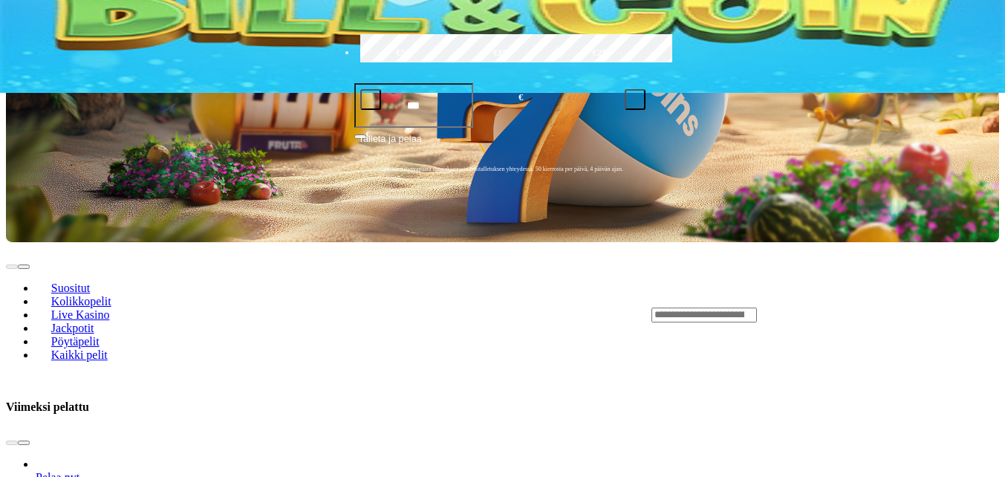
scroll to position [520, 0]
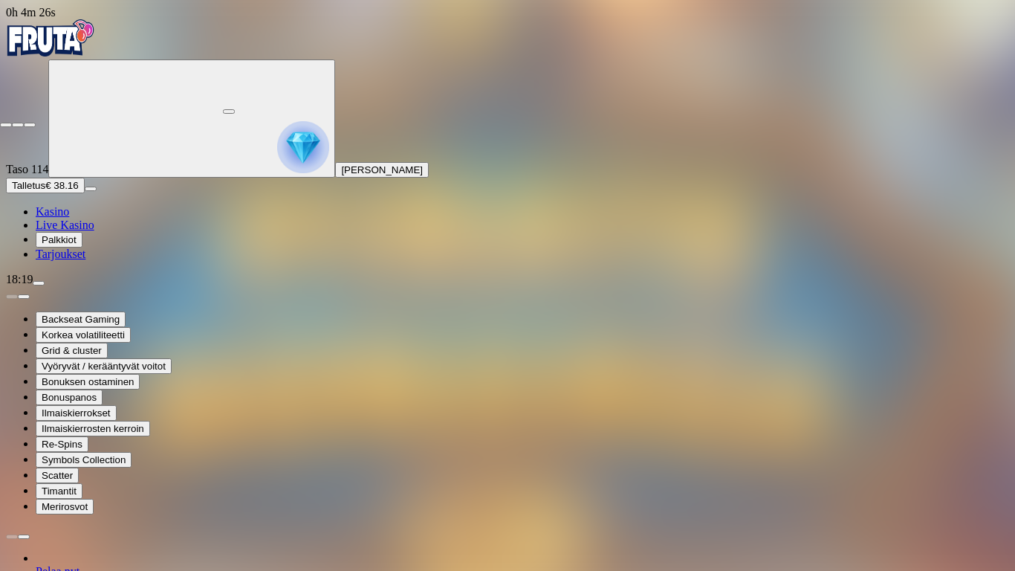
click at [6, 125] on span "close icon" at bounding box center [6, 125] width 0 height 0
click at [235, 114] on button "button" at bounding box center [229, 111] width 12 height 4
